Goal: Transaction & Acquisition: Purchase product/service

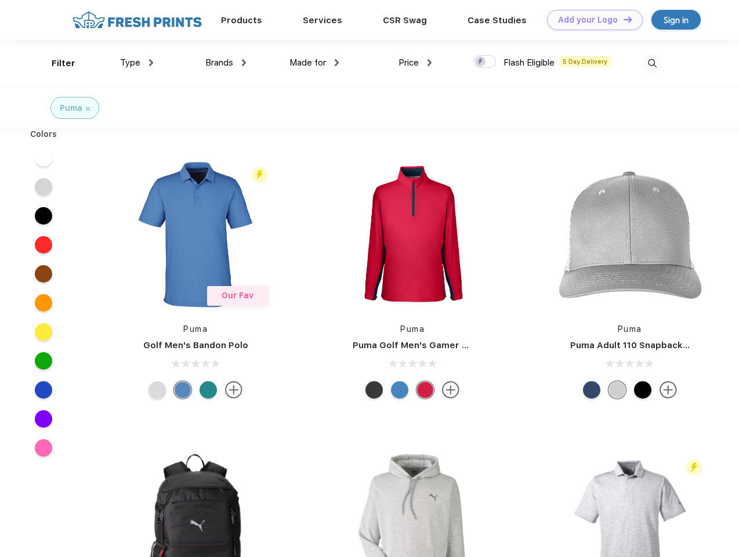
click at [590, 20] on link "Add your Logo Design Tool" at bounding box center [595, 20] width 96 height 20
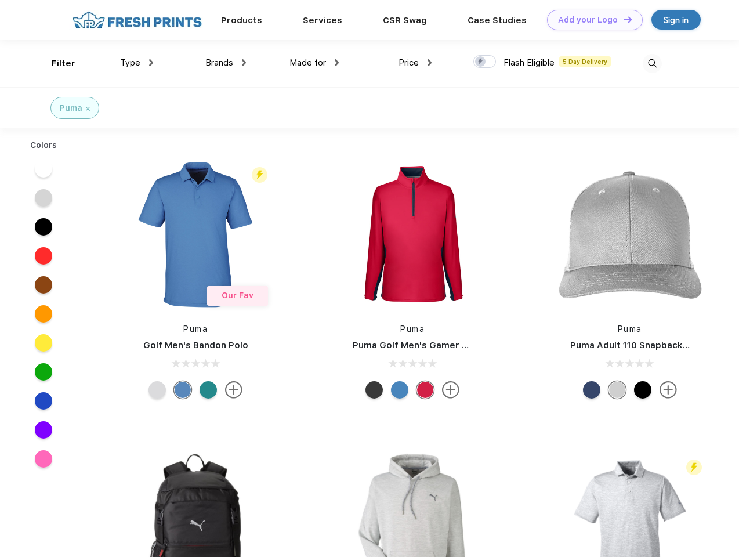
click at [0, 0] on div "Design Tool" at bounding box center [0, 0] width 0 height 0
click at [622, 19] on link "Add your Logo Design Tool" at bounding box center [595, 20] width 96 height 20
click at [56, 63] on div "Filter" at bounding box center [64, 63] width 24 height 13
click at [137, 63] on span "Type" at bounding box center [130, 62] width 20 height 10
click at [226, 63] on span "Brands" at bounding box center [219, 62] width 28 height 10
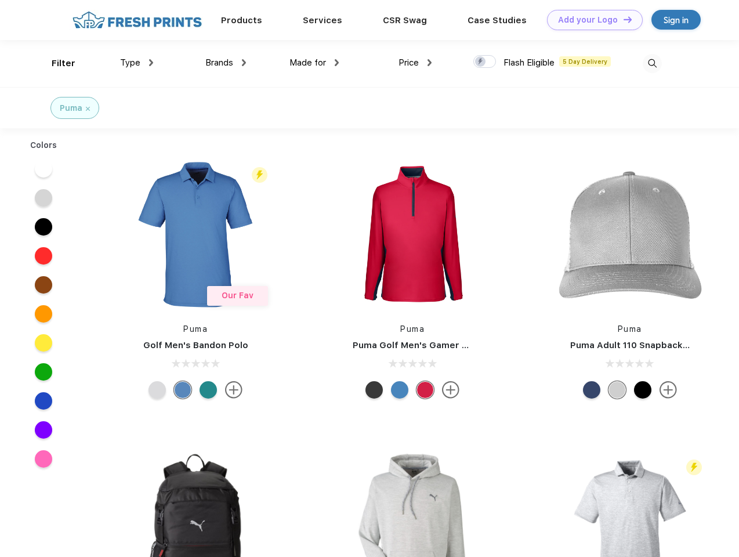
click at [314, 63] on span "Made for" at bounding box center [307, 62] width 37 height 10
click at [415, 63] on span "Price" at bounding box center [408, 62] width 20 height 10
click at [485, 62] on div at bounding box center [484, 61] width 23 height 13
click at [481, 62] on input "checkbox" at bounding box center [477, 59] width 8 height 8
click at [652, 63] on img at bounding box center [652, 63] width 19 height 19
